Goal: Task Accomplishment & Management: Manage account settings

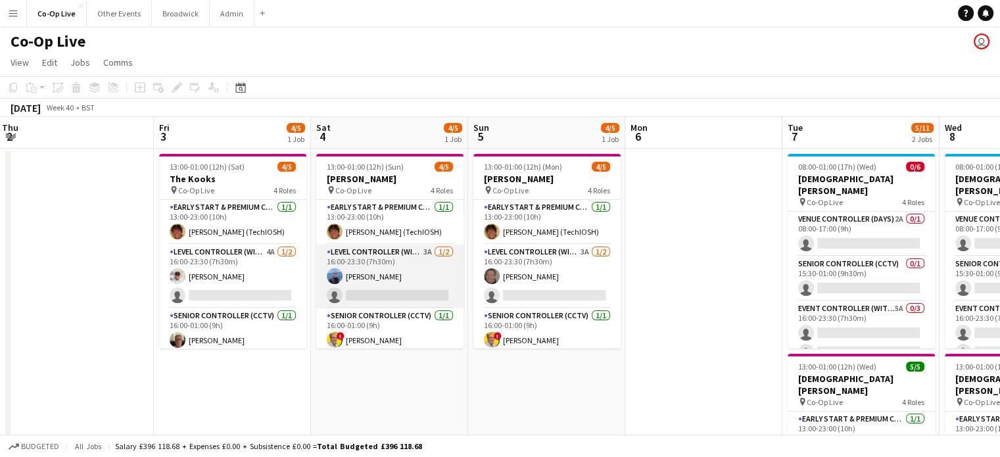
click at [356, 291] on app-card-role "Level Controller (with CCTV) 3A [DATE] 16:00-23:30 (7h30m) [PERSON_NAME] single…" at bounding box center [389, 277] width 147 height 64
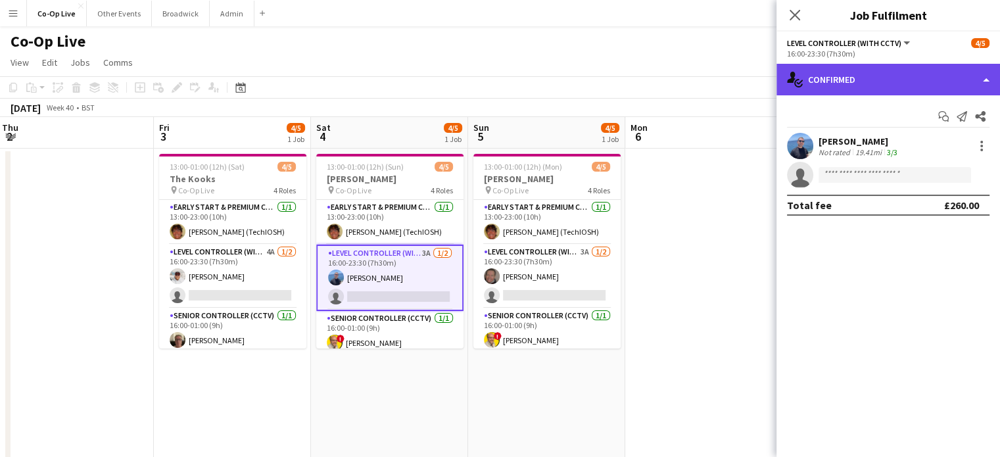
click at [878, 73] on div "single-neutral-actions-check-2 Confirmed" at bounding box center [889, 80] width 224 height 32
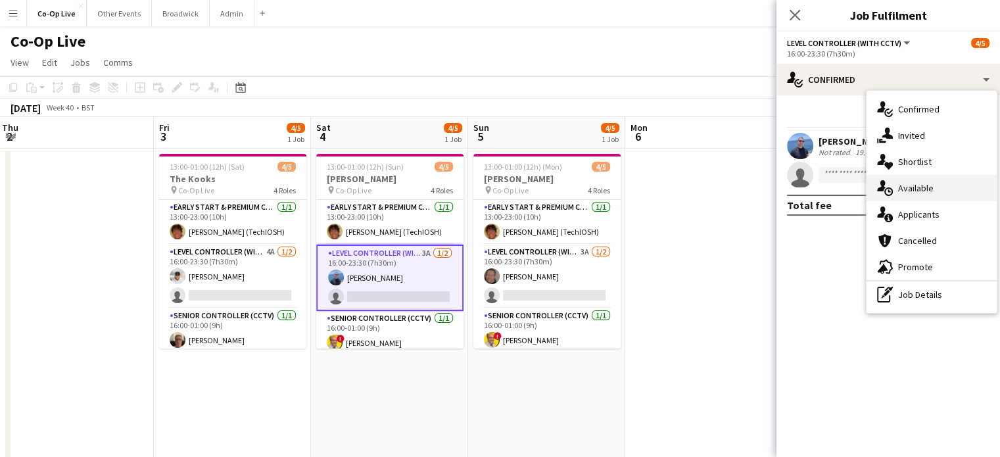
click at [894, 194] on div "single-neutral-actions-upload Available" at bounding box center [932, 188] width 130 height 26
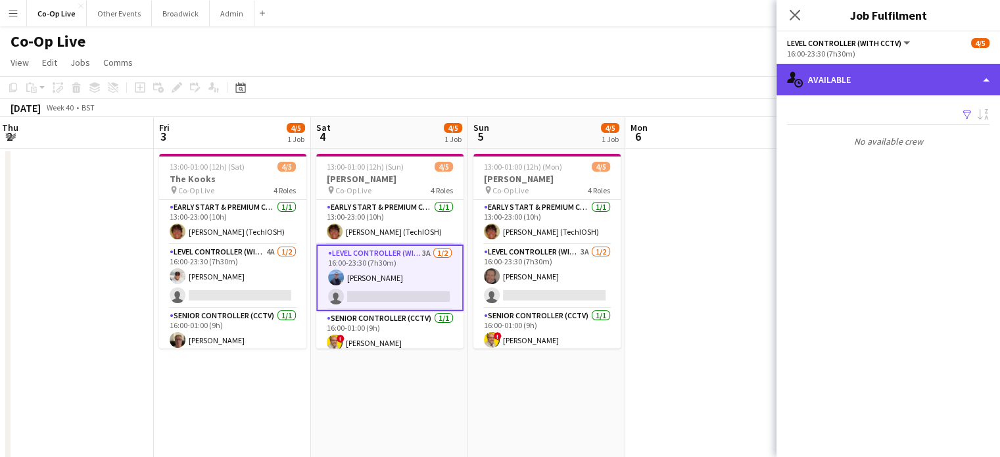
click at [861, 91] on div "single-neutral-actions-upload Available" at bounding box center [889, 80] width 224 height 32
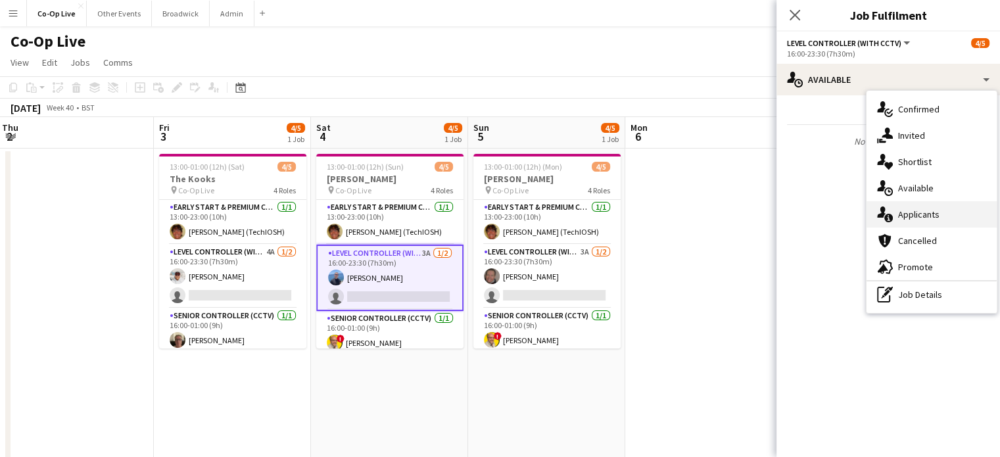
click at [934, 214] on div "single-neutral-actions-information Applicants" at bounding box center [932, 214] width 130 height 26
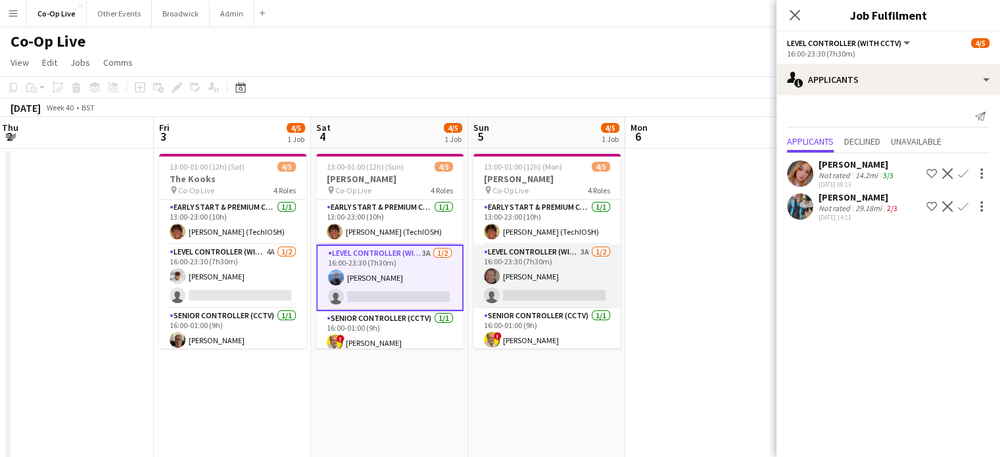
click at [550, 270] on app-card-role "Level Controller (with CCTV) 3A [DATE] 16:00-23:30 (7h30m) [PERSON_NAME] single…" at bounding box center [546, 277] width 147 height 64
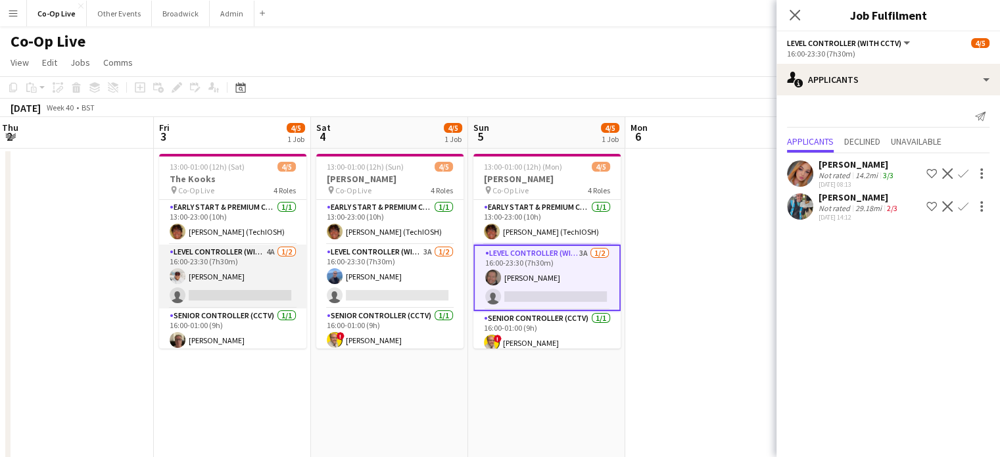
click at [191, 272] on app-card-role "Level Controller (with CCTV) 4A [DATE] 16:00-23:30 (7h30m) [PERSON_NAME] single…" at bounding box center [232, 277] width 147 height 64
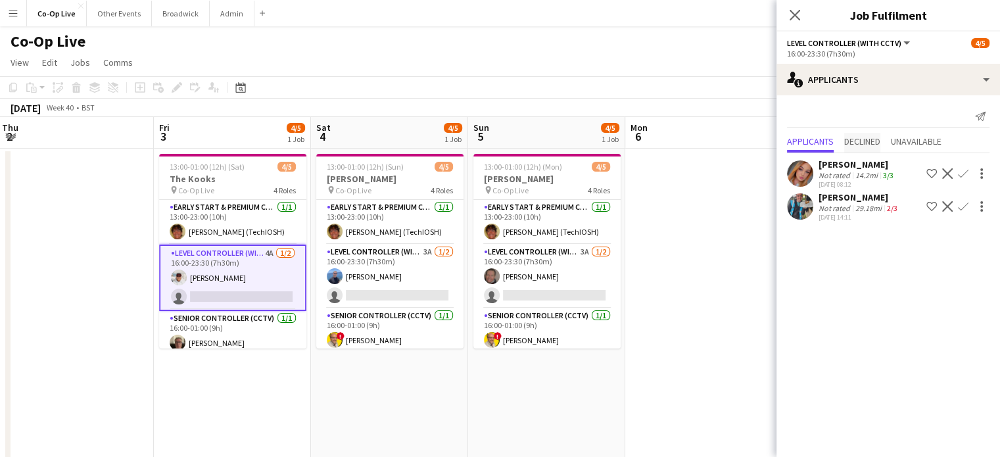
click at [850, 143] on span "Declined" at bounding box center [862, 141] width 36 height 9
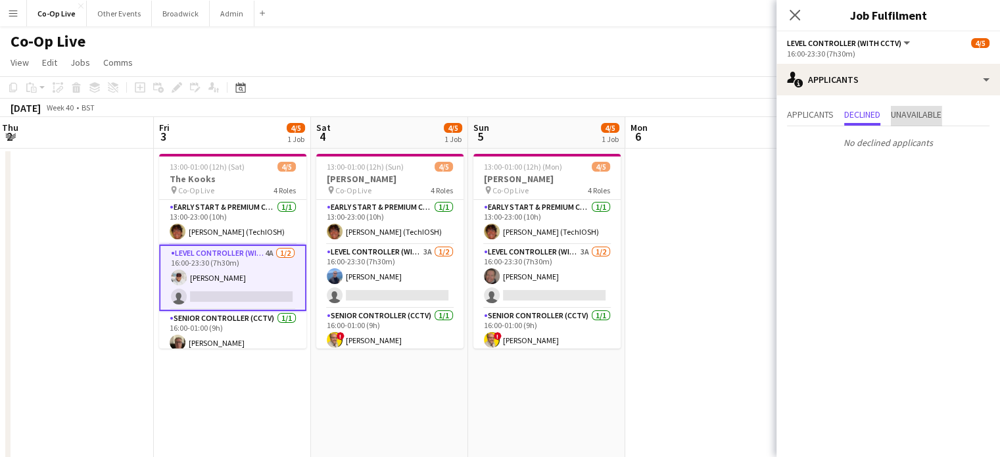
click at [899, 114] on span "Unavailable" at bounding box center [916, 114] width 51 height 9
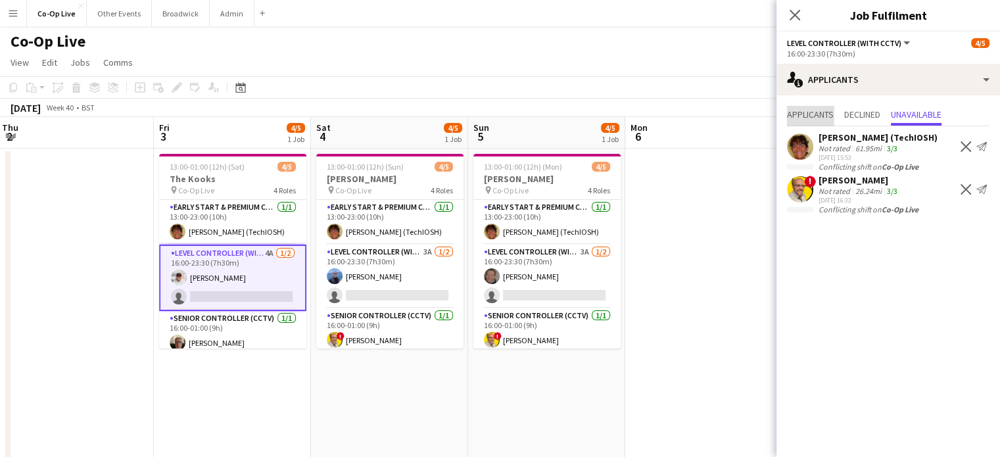
click at [807, 119] on span "Applicants" at bounding box center [810, 114] width 47 height 9
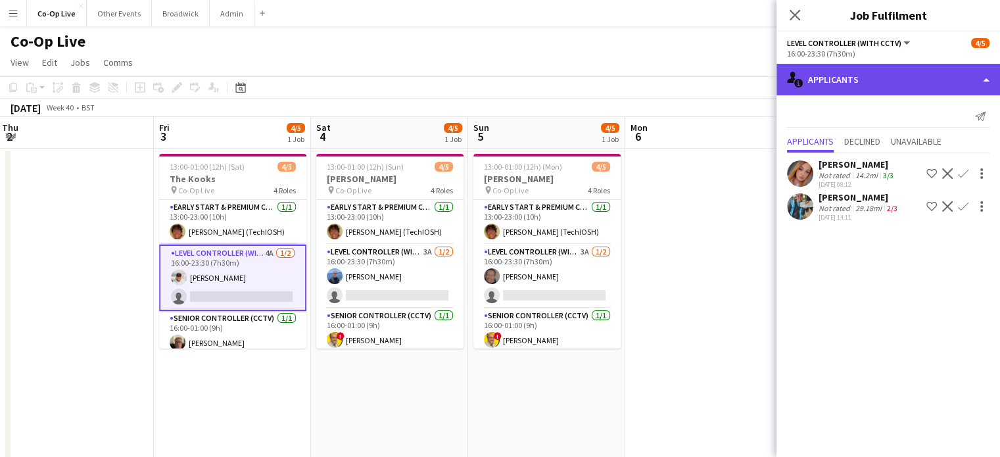
click at [874, 71] on div "single-neutral-actions-information Applicants" at bounding box center [889, 80] width 224 height 32
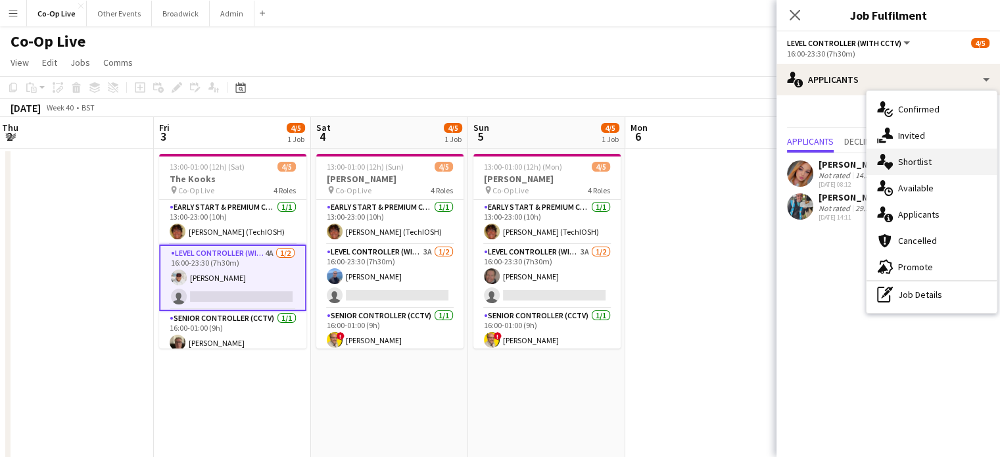
click at [905, 152] on div "single-neutral-actions-heart Shortlist" at bounding box center [932, 162] width 130 height 26
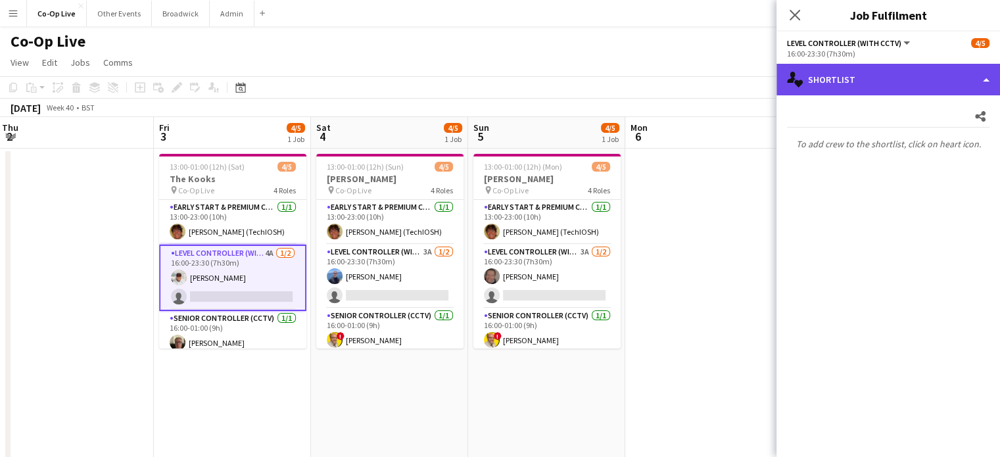
click at [919, 91] on div "single-neutral-actions-heart Shortlist" at bounding box center [889, 80] width 224 height 32
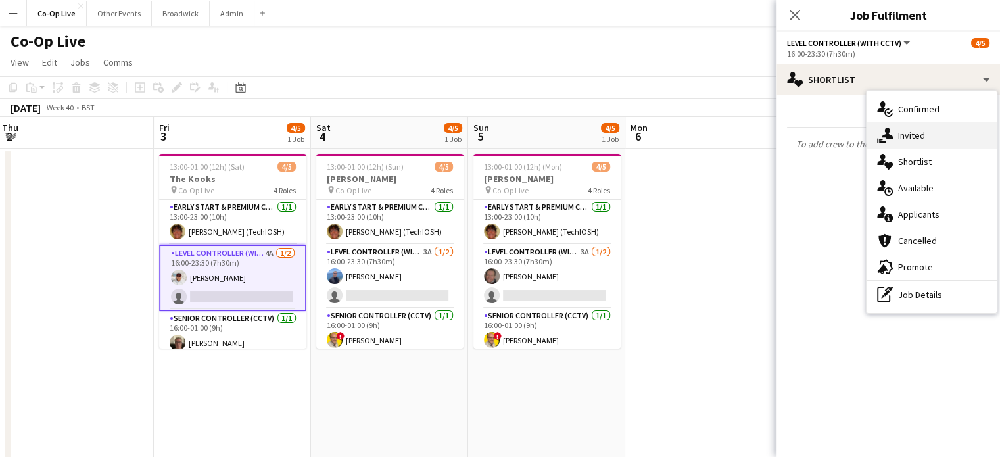
click at [894, 139] on div "single-neutral-actions-share-1 Invited" at bounding box center [932, 135] width 130 height 26
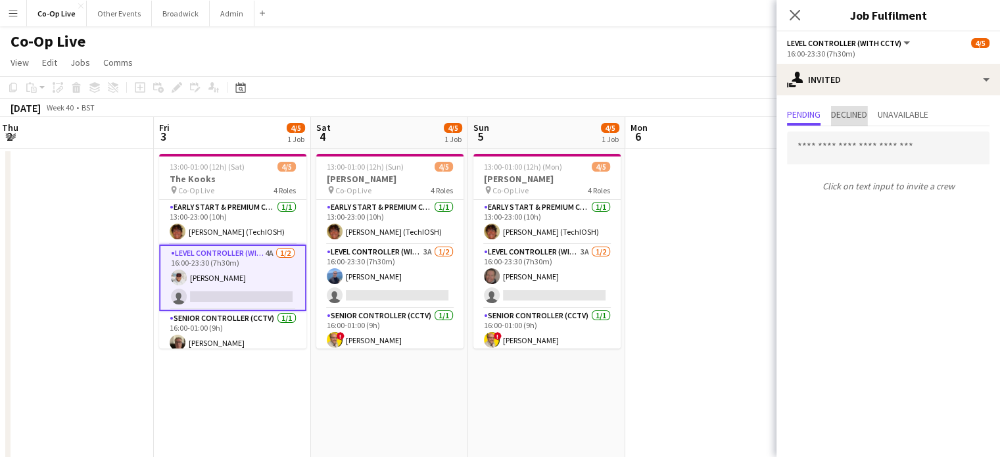
click at [847, 115] on span "Declined" at bounding box center [849, 114] width 36 height 9
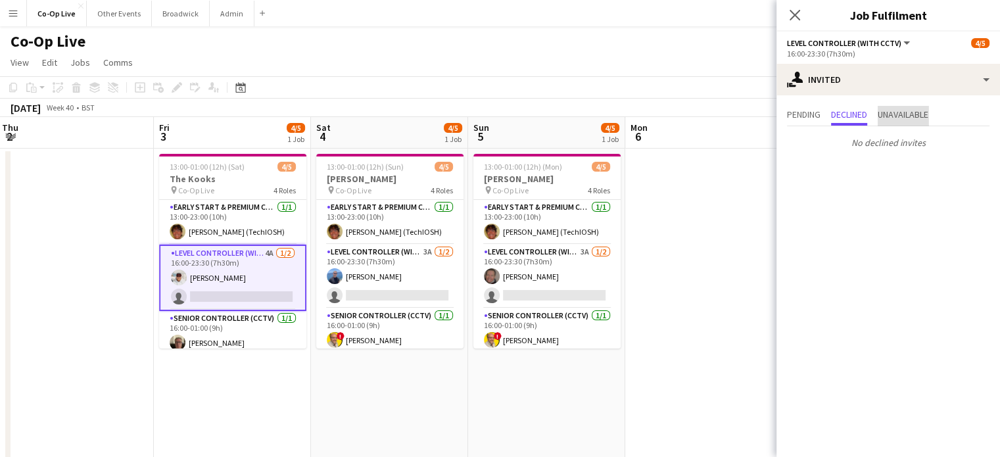
click at [892, 112] on span "Unavailable" at bounding box center [903, 114] width 51 height 9
click at [817, 118] on span "Pending" at bounding box center [804, 114] width 34 height 9
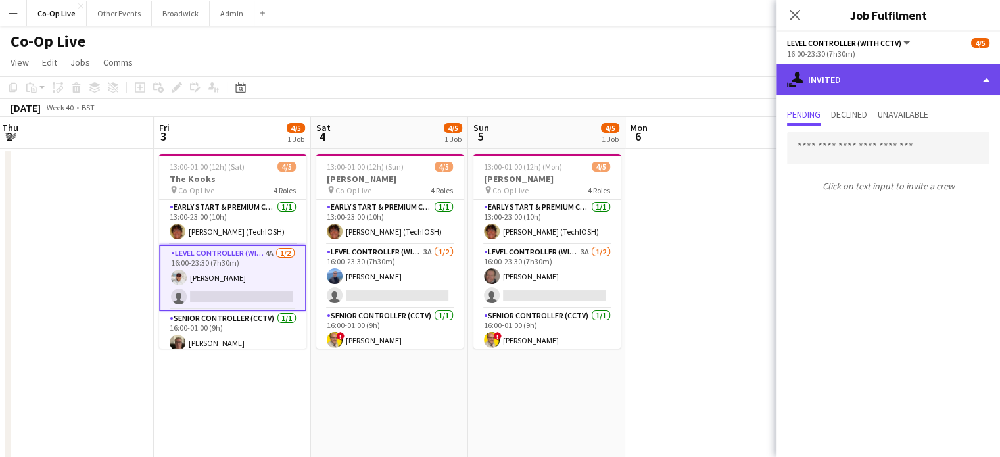
click at [963, 77] on div "single-neutral-actions-share-1 Invited" at bounding box center [889, 80] width 224 height 32
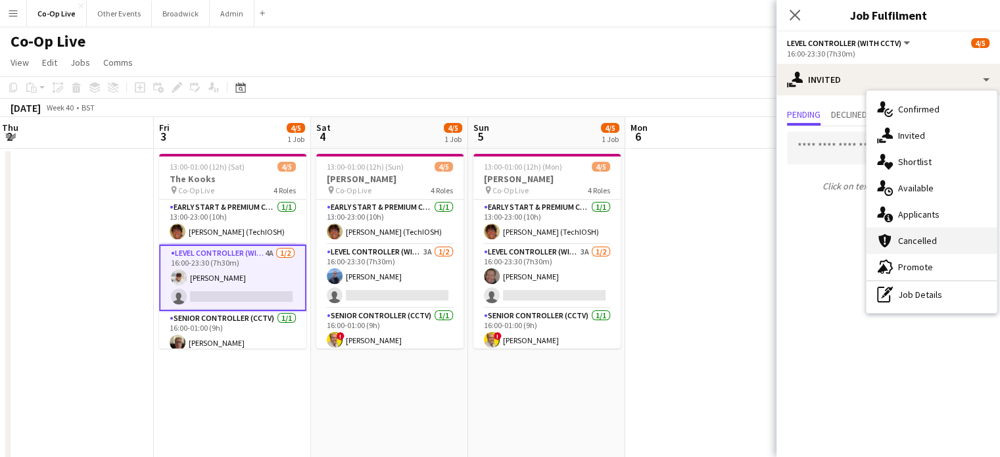
click at [925, 236] on div "cancellation Cancelled" at bounding box center [932, 241] width 130 height 26
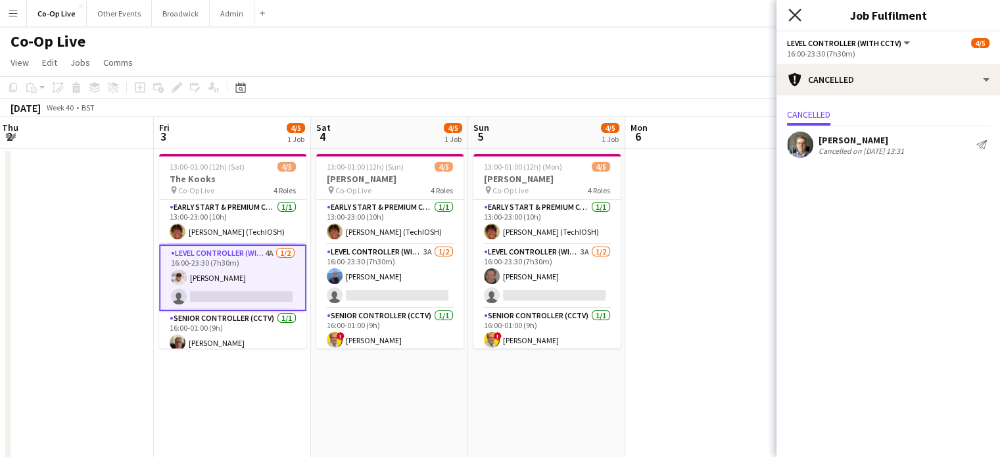
click at [798, 14] on icon "Close pop-in" at bounding box center [794, 15] width 12 height 12
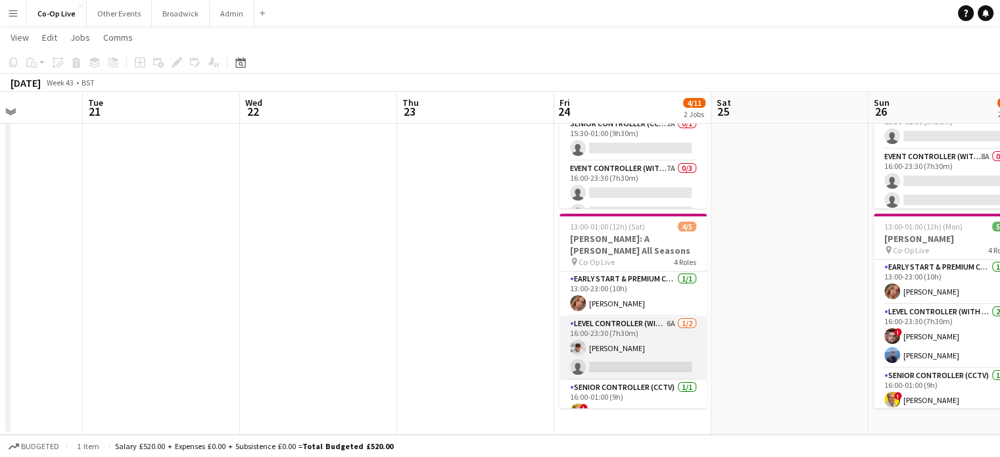
scroll to position [60, 0]
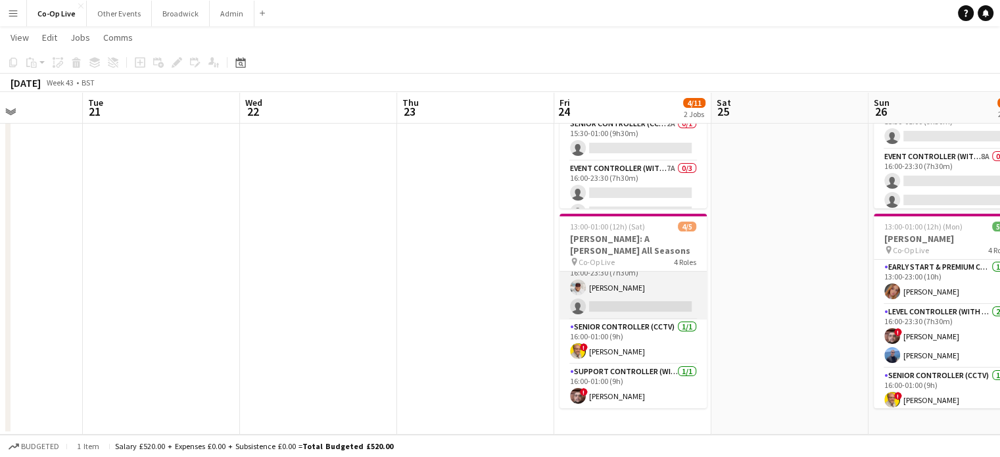
click at [656, 300] on app-card-role "Level Controller (with CCTV) 6A [DATE] 16:00-23:30 (7h30m) [PERSON_NAME] single…" at bounding box center [633, 288] width 147 height 64
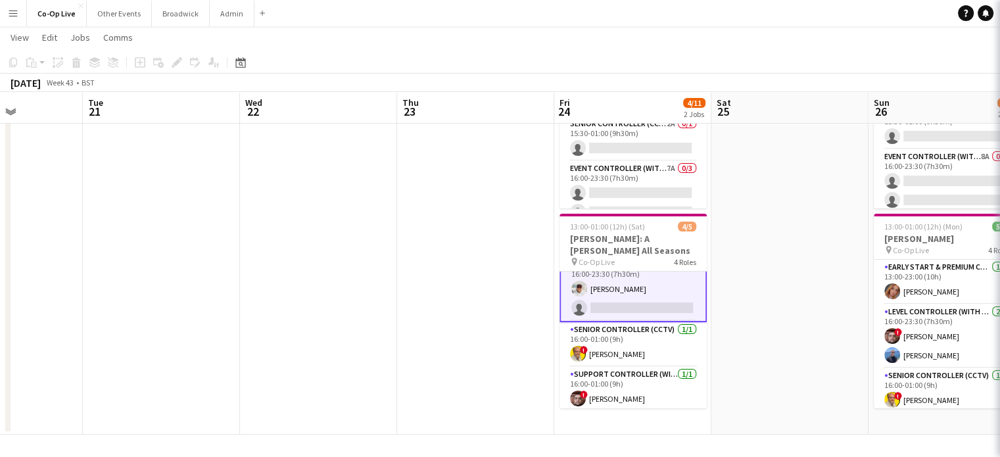
scroll to position [62, 0]
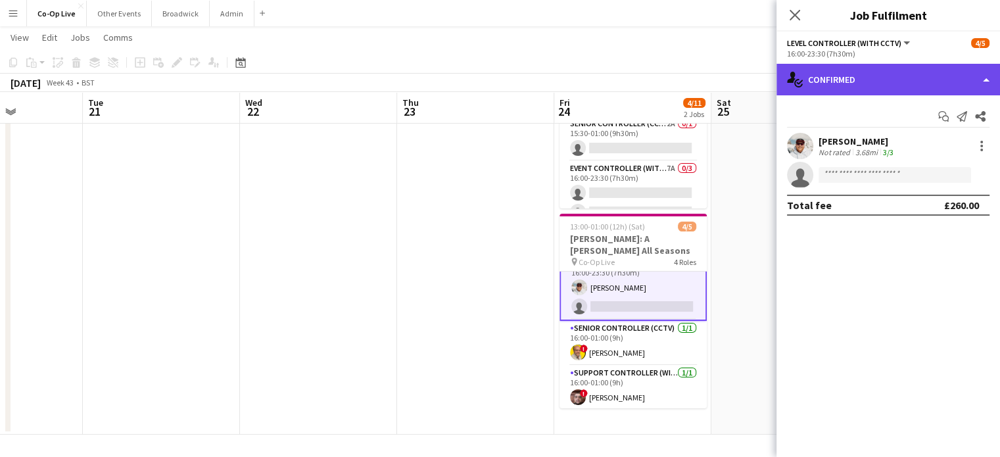
click at [840, 73] on div "single-neutral-actions-check-2 Confirmed" at bounding box center [889, 80] width 224 height 32
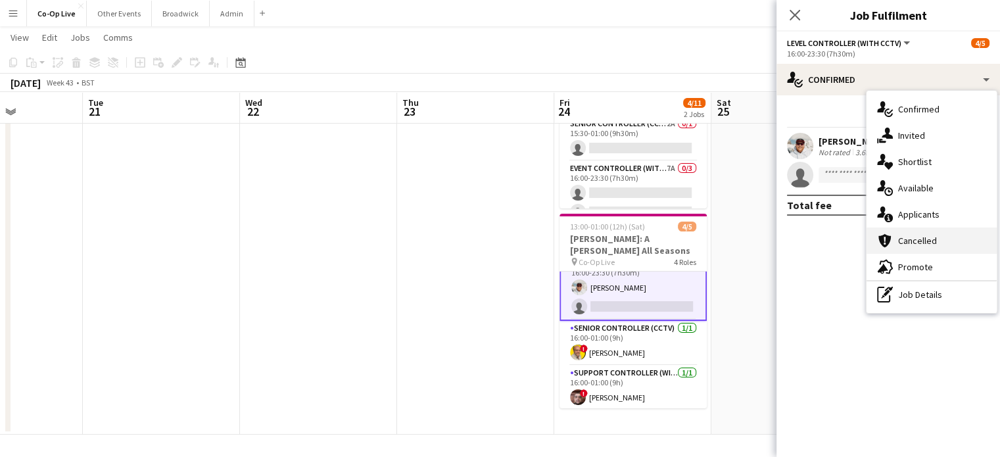
click at [921, 245] on div "cancellation Cancelled" at bounding box center [932, 241] width 130 height 26
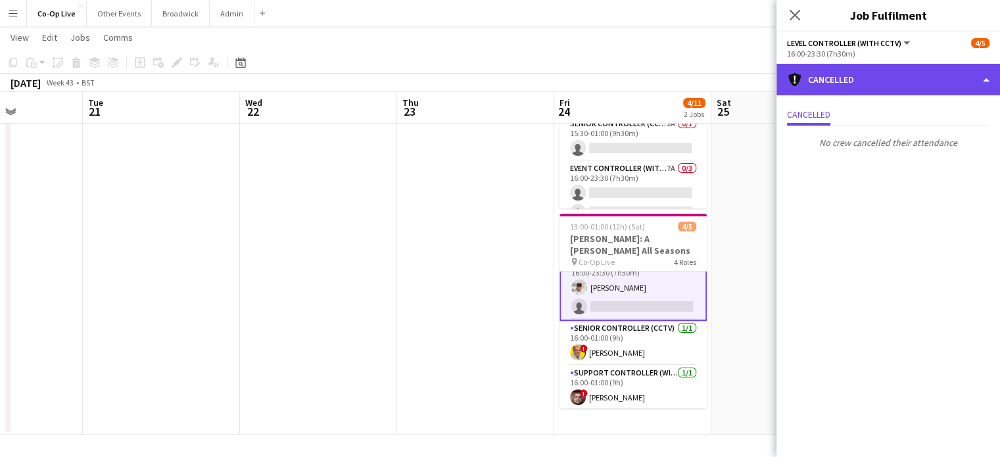
click at [847, 76] on div "cancellation Cancelled" at bounding box center [889, 80] width 224 height 32
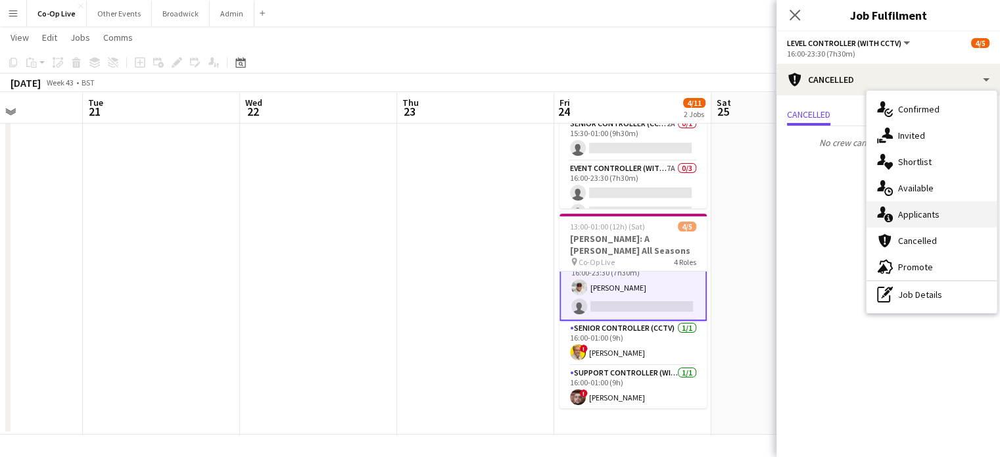
click at [924, 210] on div "single-neutral-actions-information Applicants" at bounding box center [932, 214] width 130 height 26
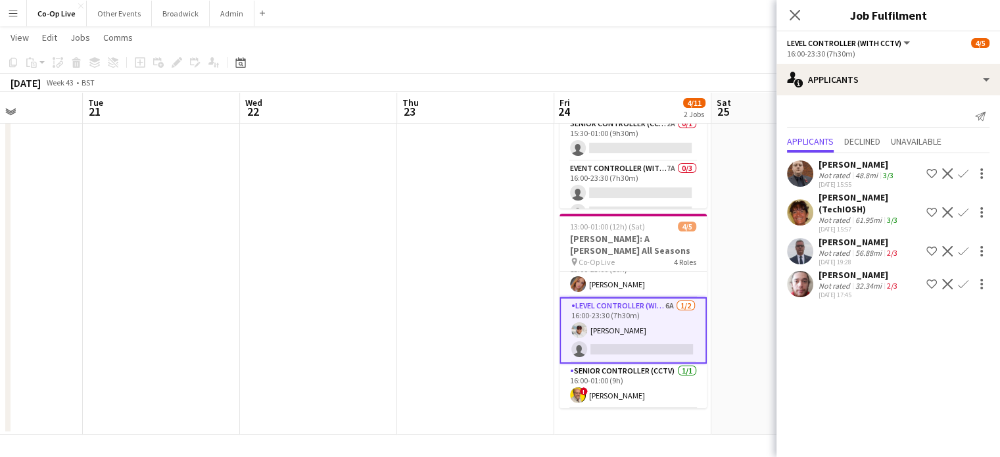
scroll to position [0, 0]
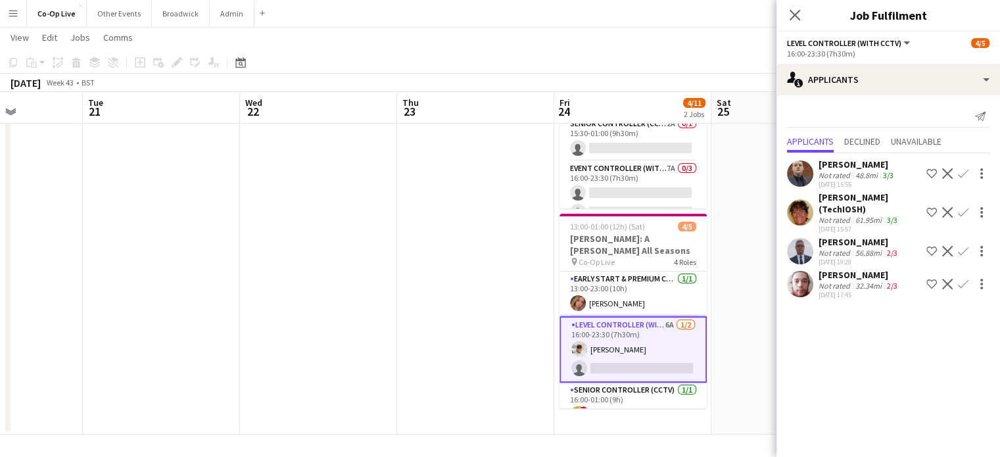
click at [640, 297] on app-card-role "Early Start & Premium Controller (with CCTV) [DATE] 13:00-23:00 (10h) [PERSON_N…" at bounding box center [633, 294] width 147 height 45
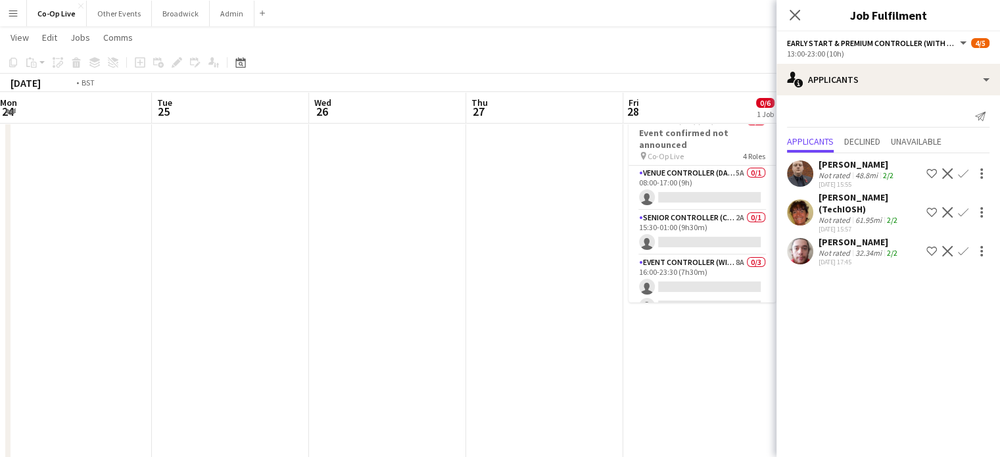
scroll to position [0, 496]
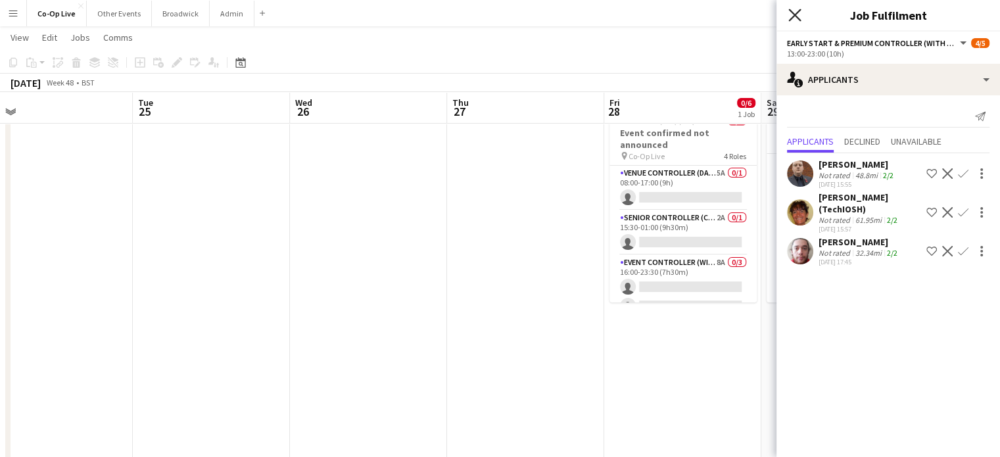
click at [794, 16] on icon at bounding box center [794, 15] width 12 height 12
